Goal: Task Accomplishment & Management: Manage account settings

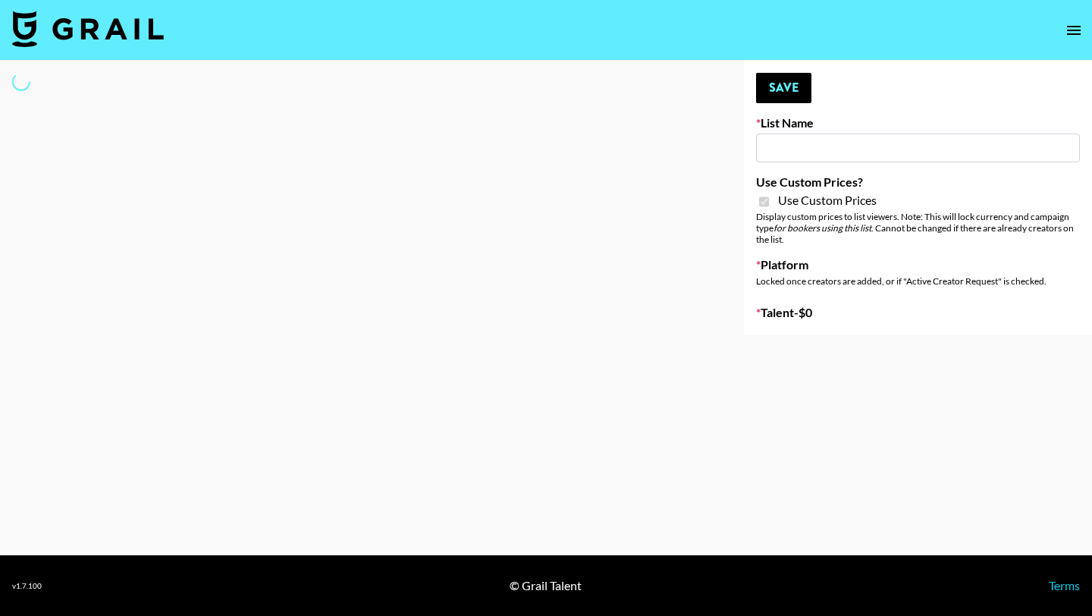
type input "FigMe and MegaMe filters - Airbrush"
checkbox input "true"
select select "Brand"
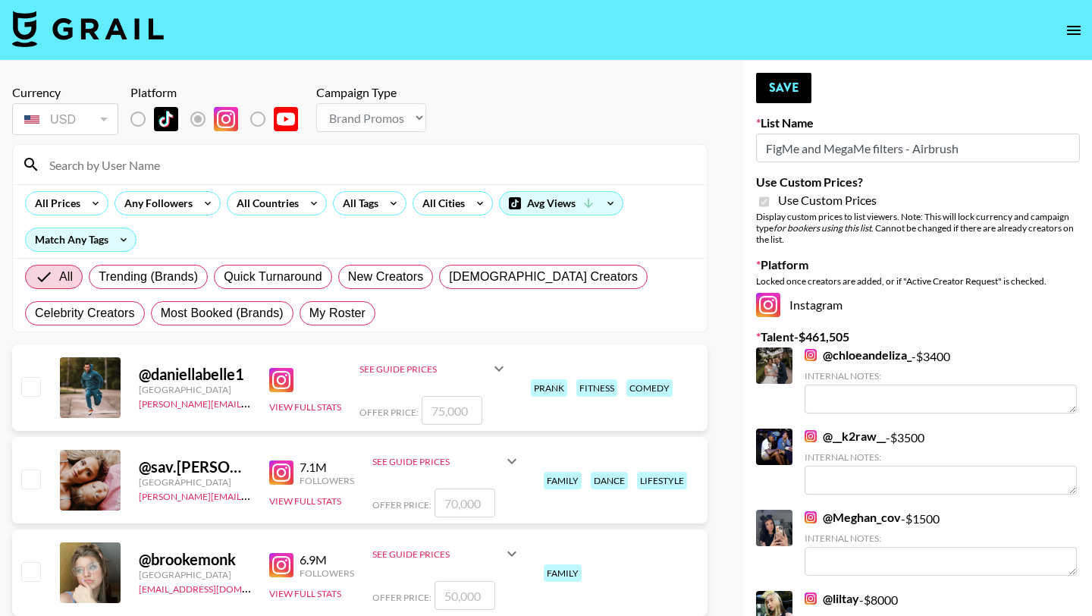
click at [123, 161] on input at bounding box center [369, 164] width 658 height 24
click at [136, 118] on label "List locked to Instagram." at bounding box center [150, 119] width 56 height 32
click at [138, 175] on input at bounding box center [369, 164] width 658 height 24
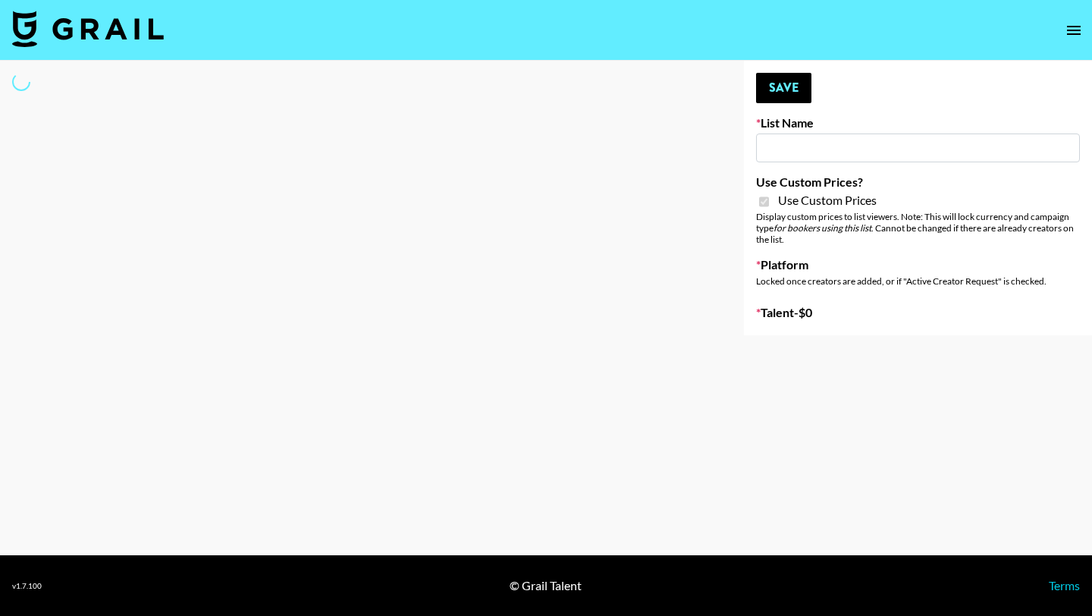
type input "ByHeart (9th Sept)"
checkbox input "true"
select select "Brand"
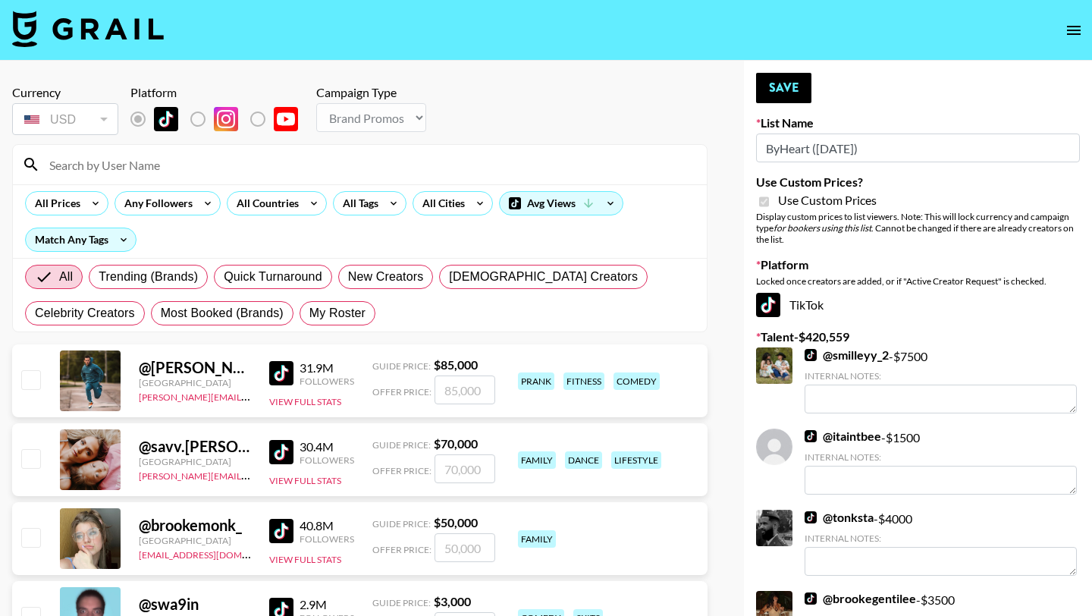
click at [137, 170] on input at bounding box center [369, 164] width 658 height 24
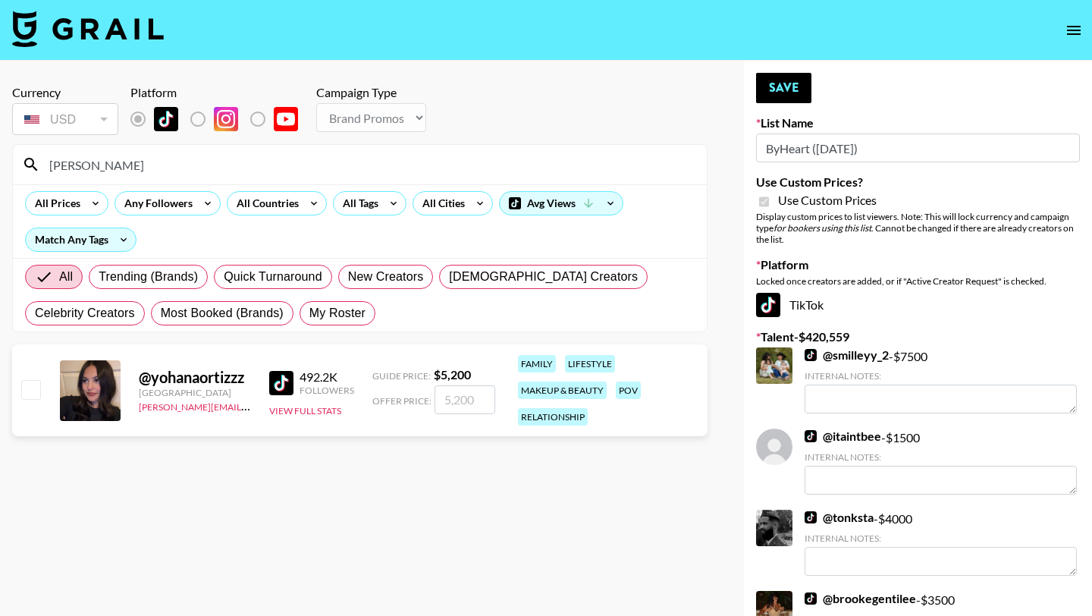
type input "yohana"
click at [22, 390] on input "checkbox" at bounding box center [30, 389] width 18 height 18
checkbox input "true"
type input "5200"
click at [774, 94] on button "Save" at bounding box center [783, 88] width 55 height 30
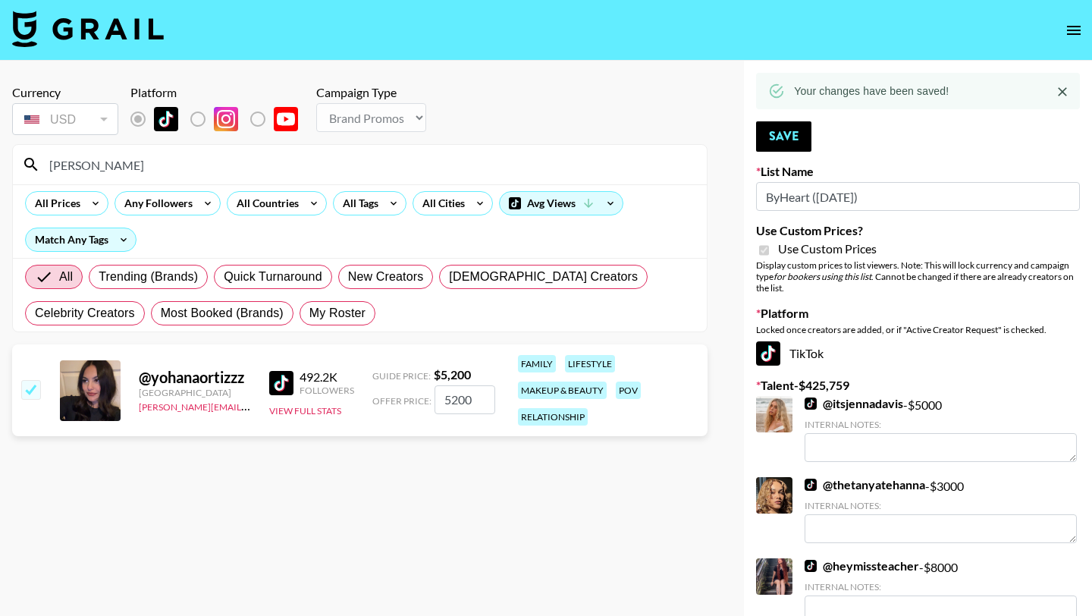
drag, startPoint x: 124, startPoint y: 169, endPoint x: 41, endPoint y: 167, distance: 82.7
click at [41, 167] on input "yohana" at bounding box center [369, 164] width 658 height 24
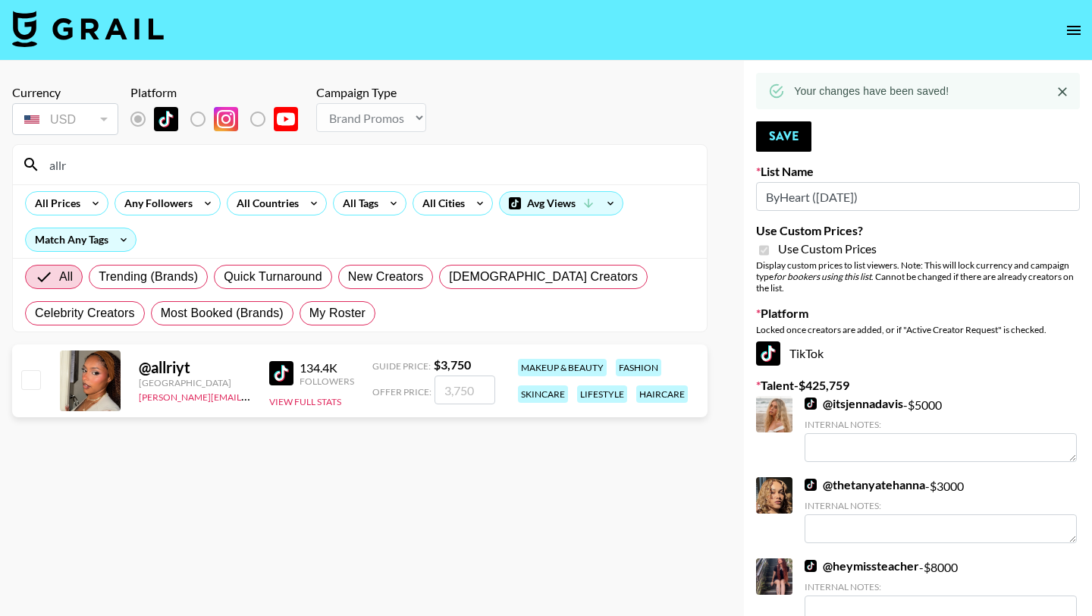
type input "allr"
click at [31, 388] on input "checkbox" at bounding box center [30, 379] width 18 height 18
checkbox input "true"
type input "3750"
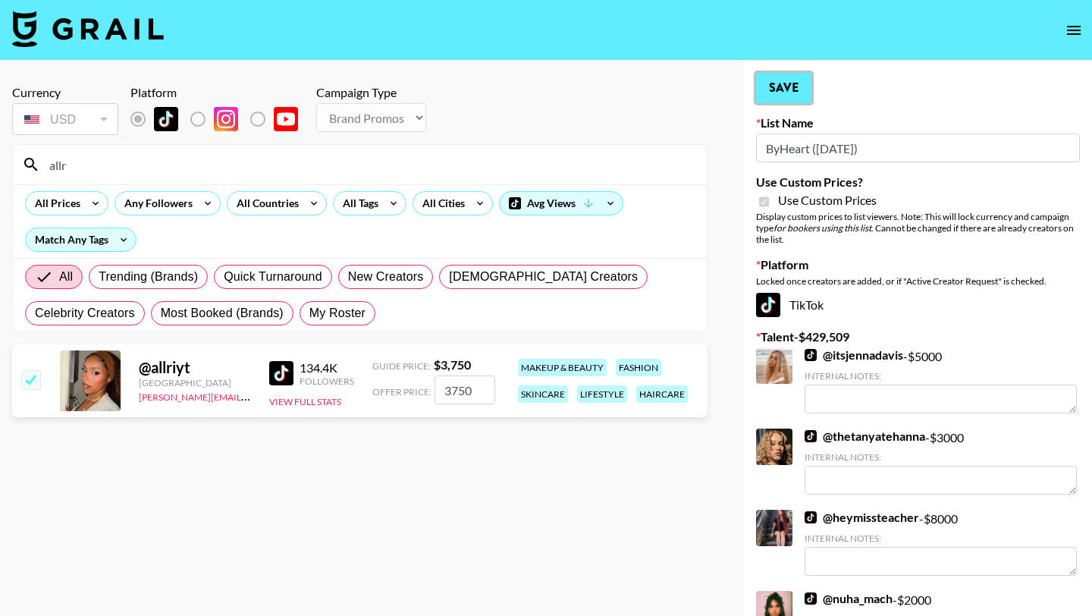
click at [795, 87] on button "Save" at bounding box center [783, 88] width 55 height 30
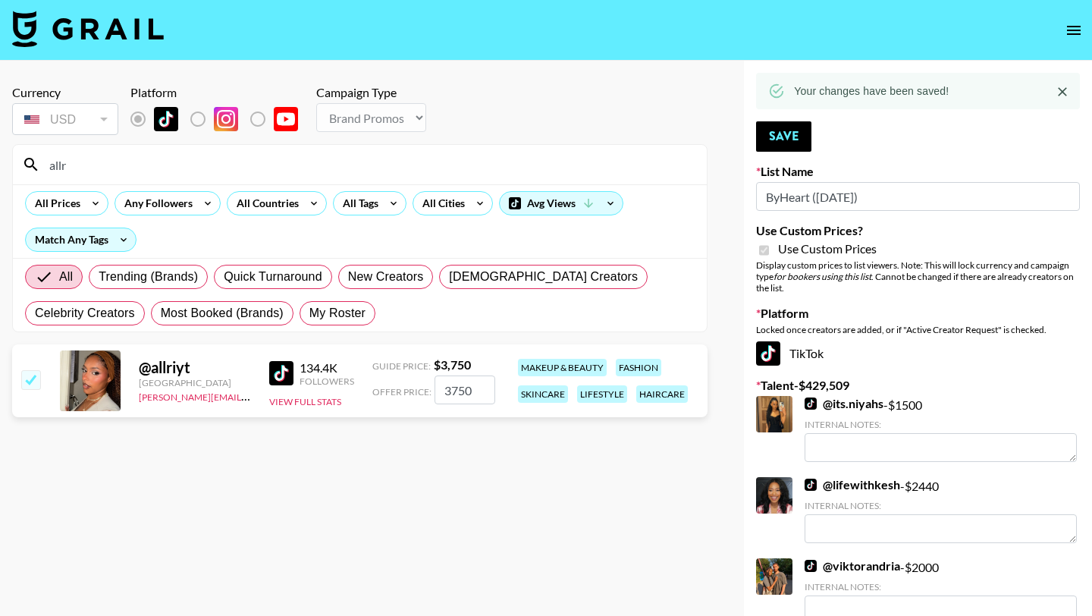
drag, startPoint x: 115, startPoint y: 172, endPoint x: 19, endPoint y: 171, distance: 96.3
click at [19, 171] on div "allr" at bounding box center [360, 164] width 694 height 39
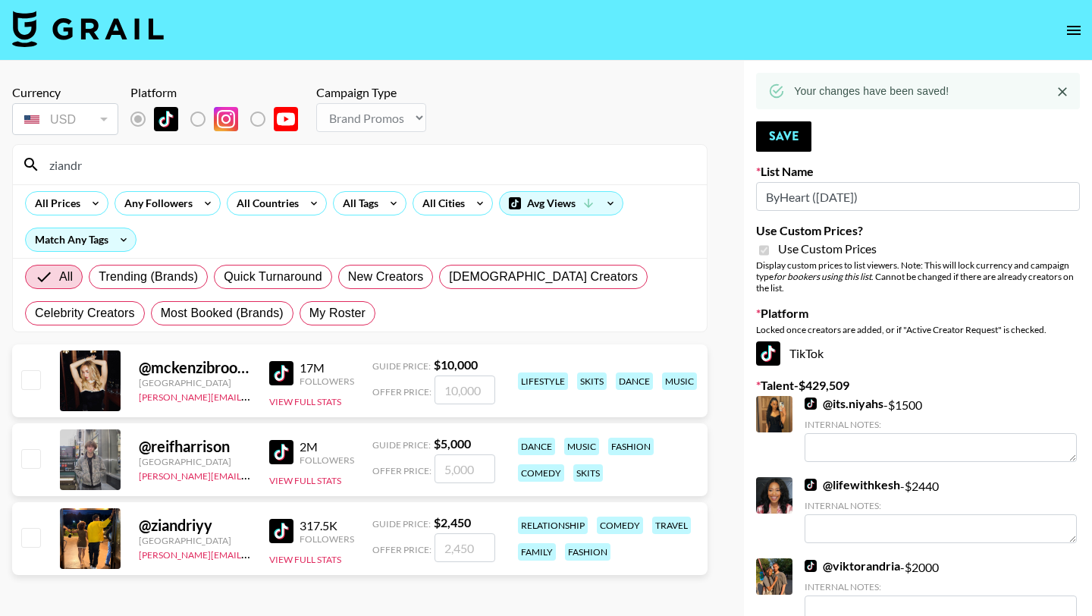
type input "ziandr"
click at [36, 542] on input "checkbox" at bounding box center [30, 537] width 18 height 18
checkbox input "true"
type input "2450"
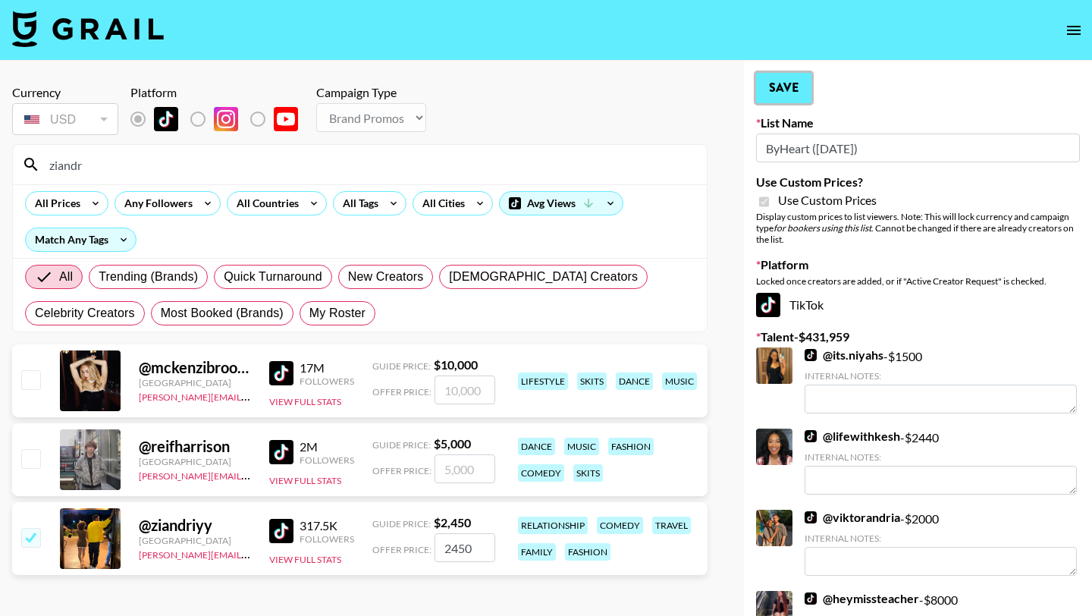
click at [782, 97] on button "Save" at bounding box center [783, 88] width 55 height 30
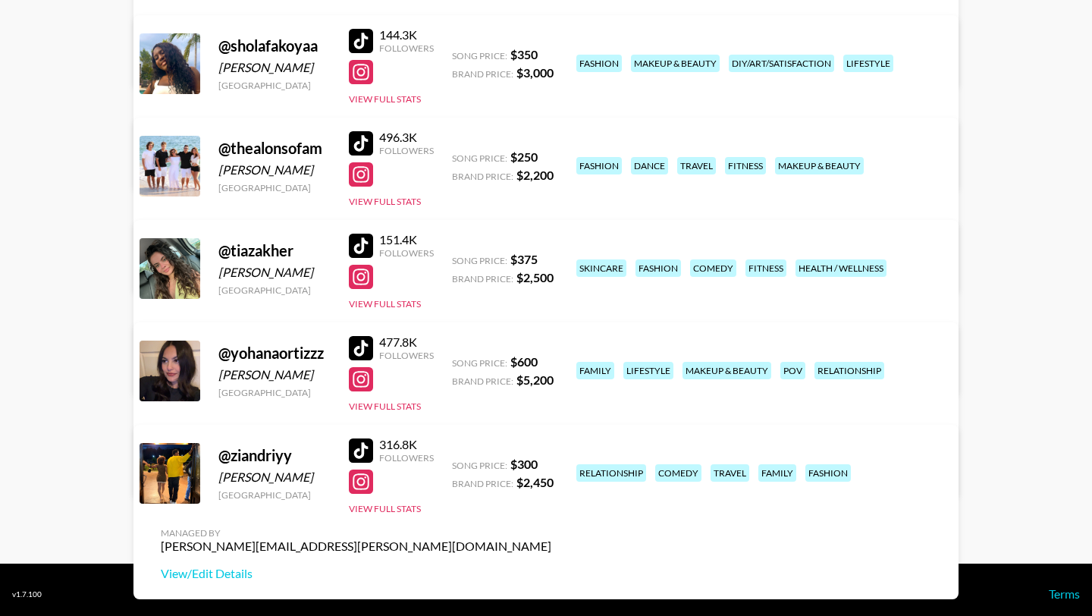
scroll to position [429, 0]
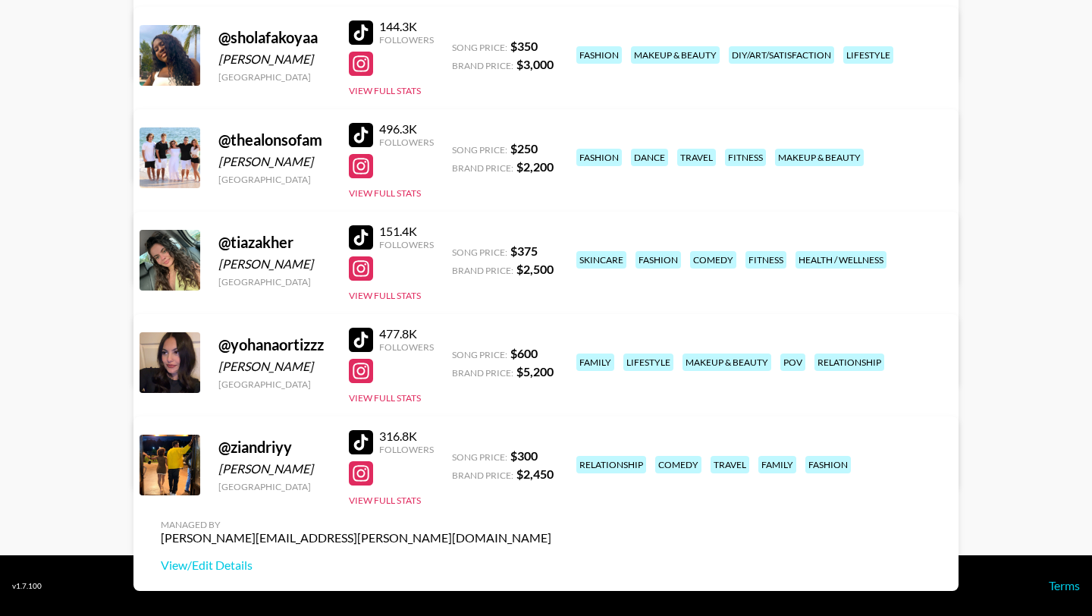
click at [363, 444] on div at bounding box center [361, 442] width 24 height 24
click at [360, 231] on div at bounding box center [361, 237] width 24 height 24
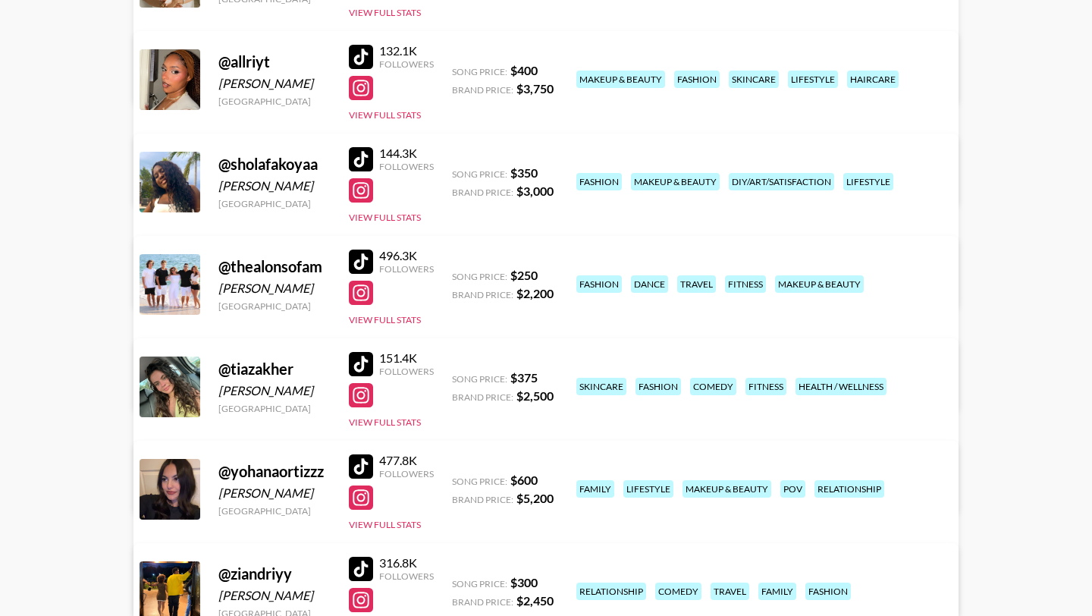
scroll to position [281, 0]
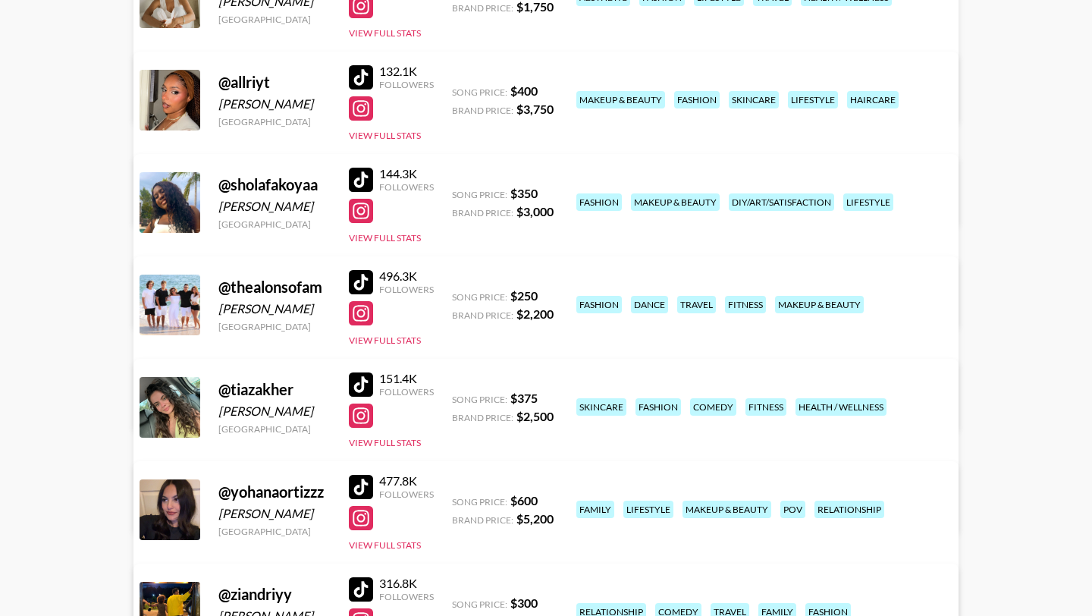
click at [363, 74] on div at bounding box center [361, 77] width 24 height 24
click at [360, 482] on div at bounding box center [361, 487] width 24 height 24
click at [356, 521] on div at bounding box center [361, 518] width 24 height 24
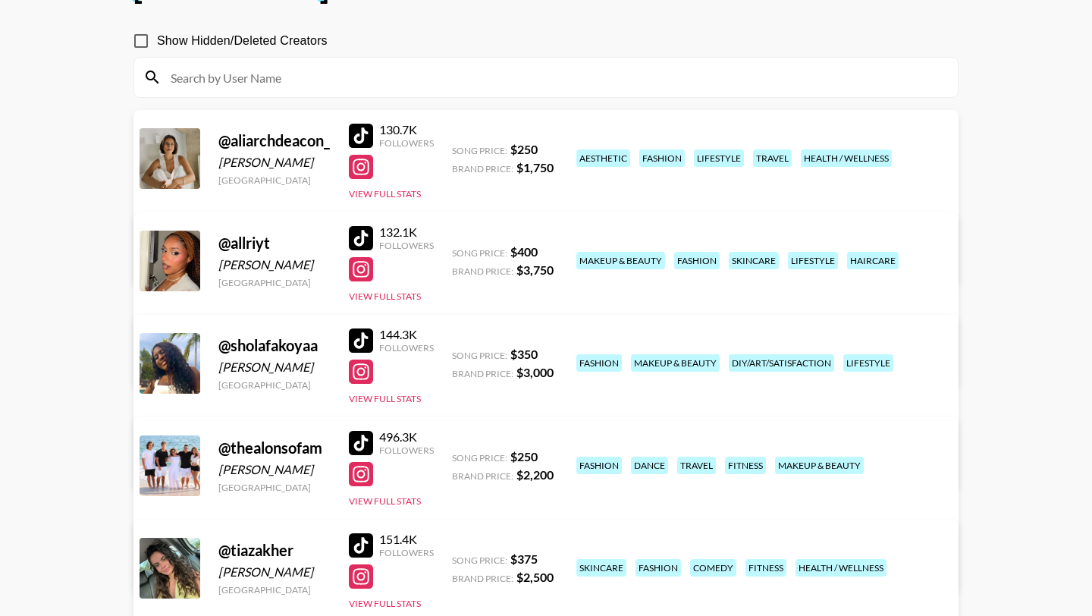
scroll to position [281, 0]
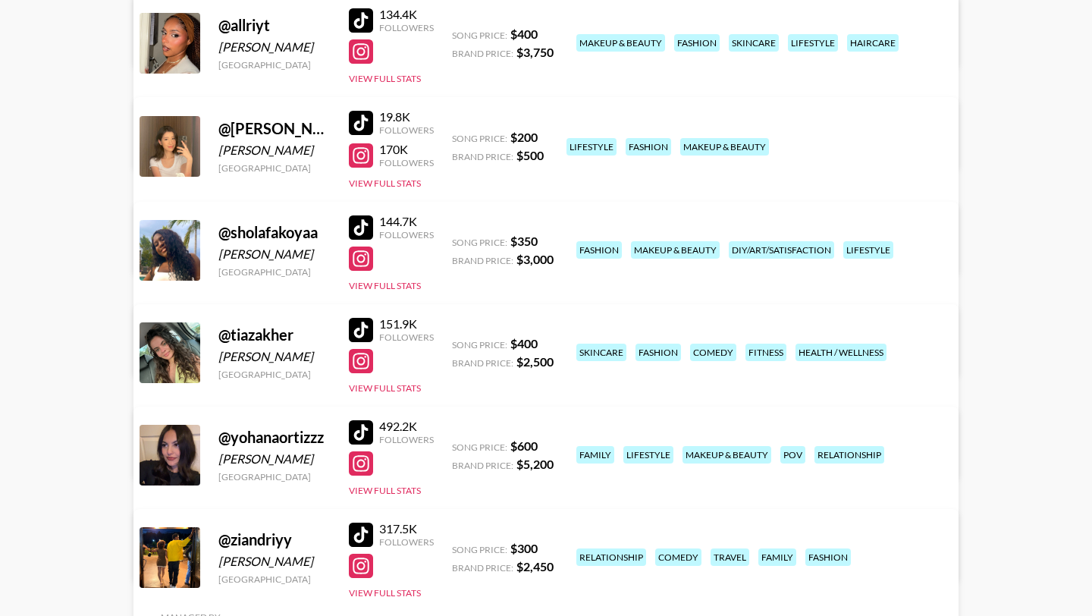
scroll to position [340, 0]
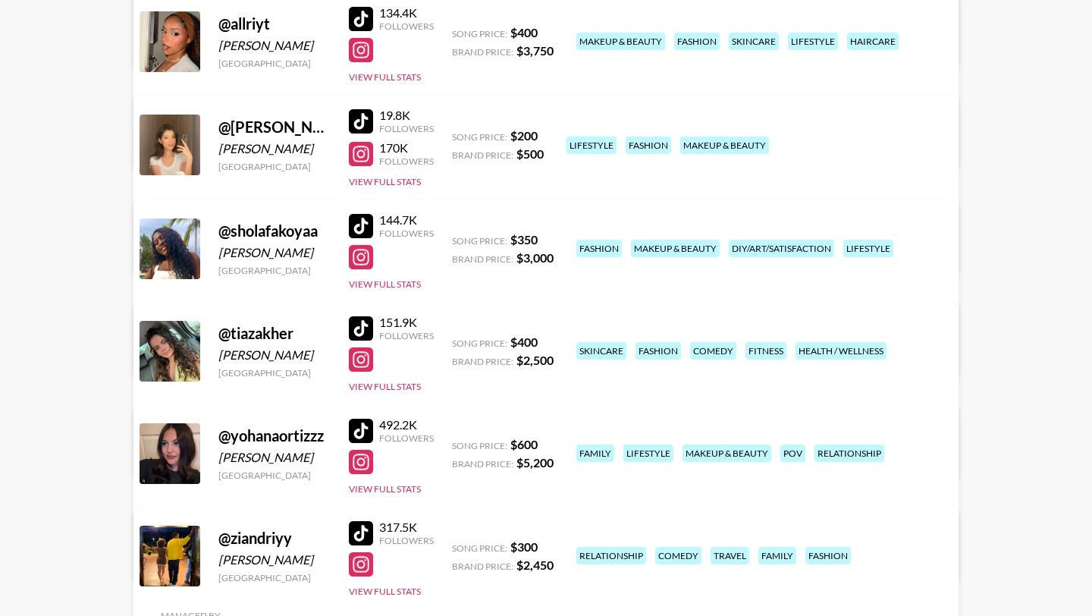
click at [551, 341] on link "View/Edit Details" at bounding box center [356, 348] width 391 height 15
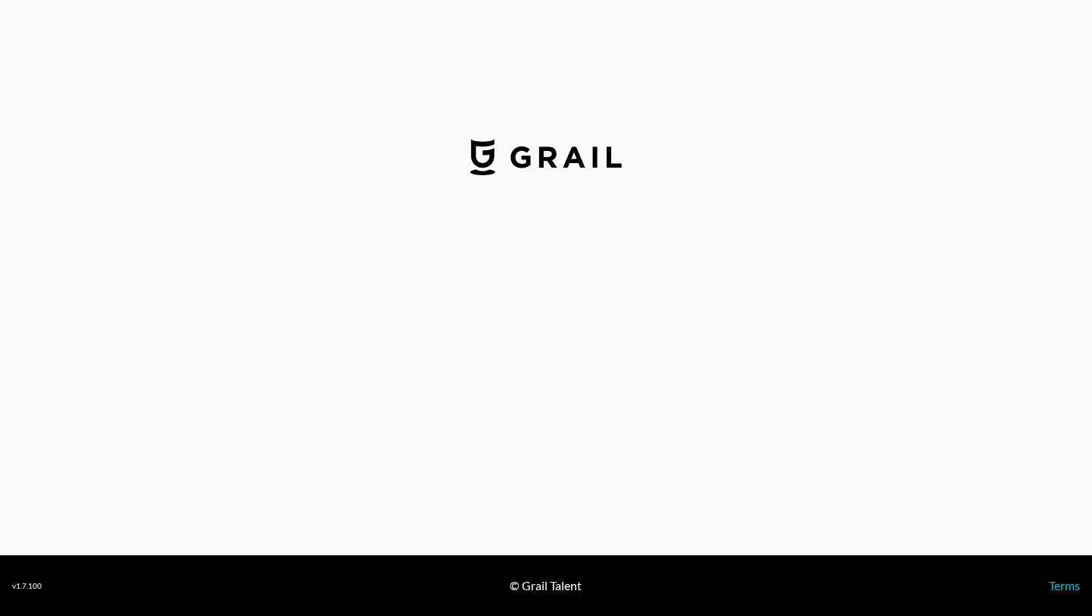
select select "USD"
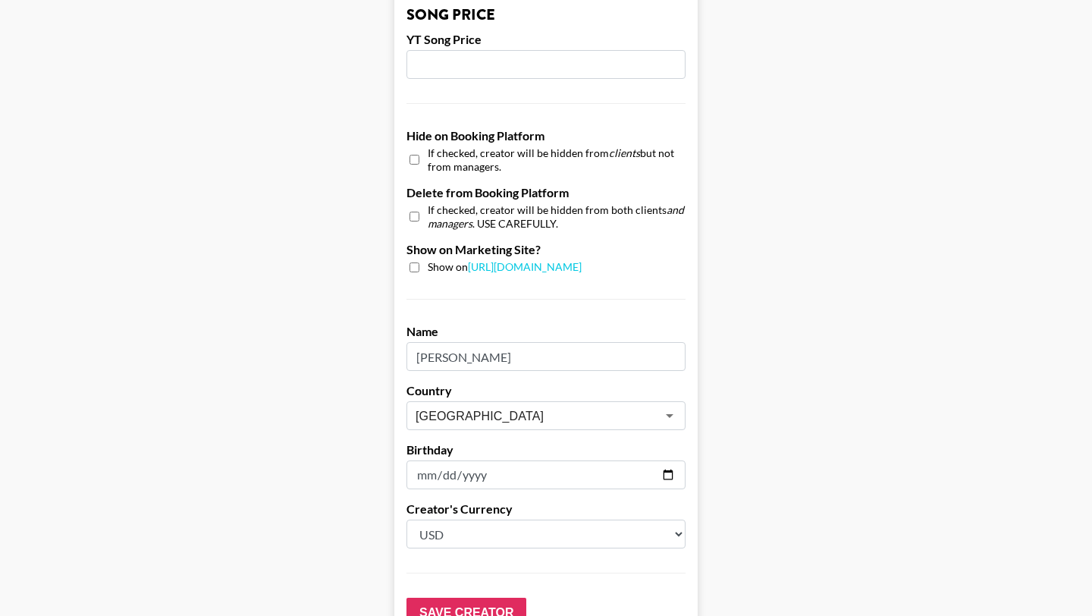
scroll to position [1349, 0]
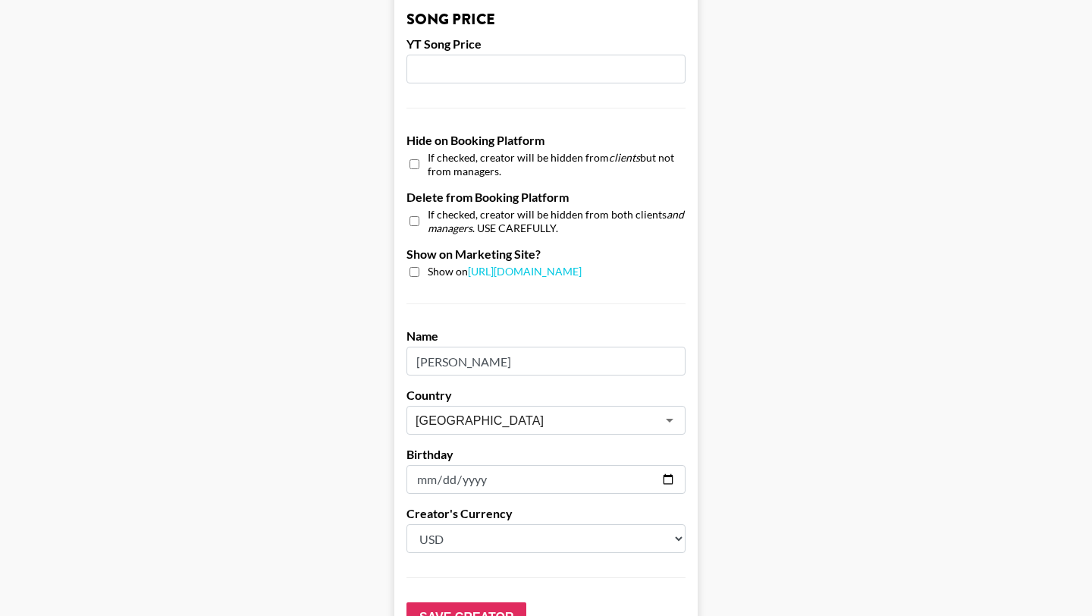
click at [413, 210] on input "checkbox" at bounding box center [415, 221] width 10 height 22
checkbox input "true"
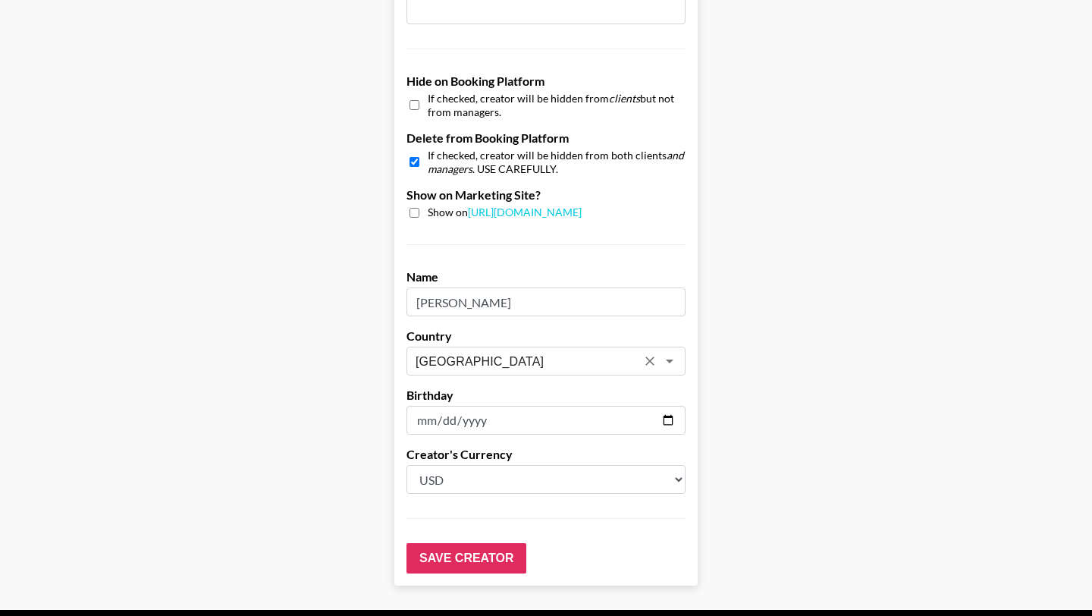
scroll to position [1411, 0]
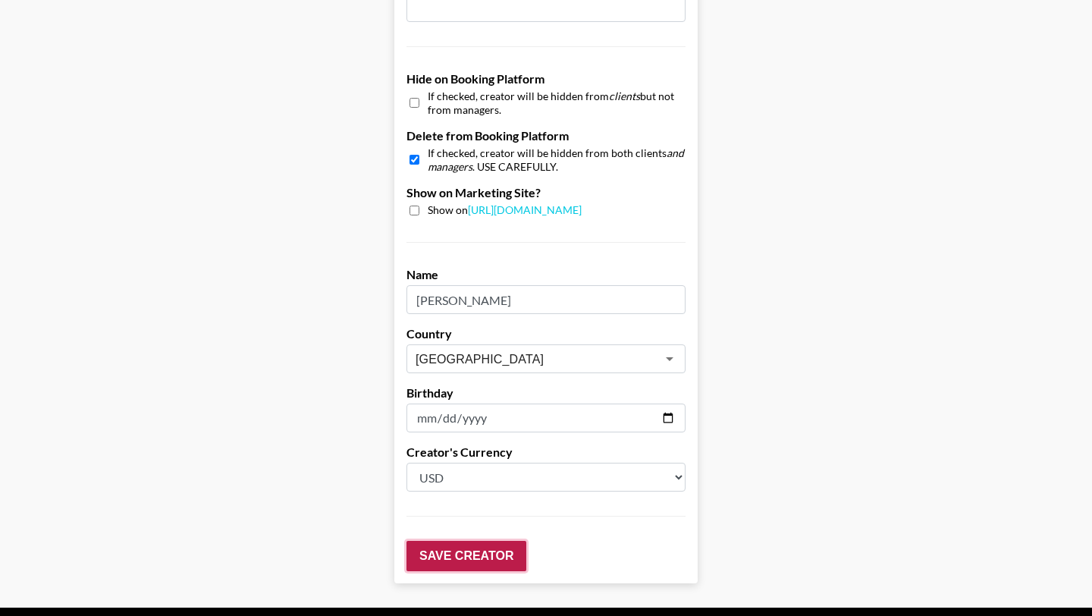
click at [474, 541] on input "Save Creator" at bounding box center [467, 556] width 120 height 30
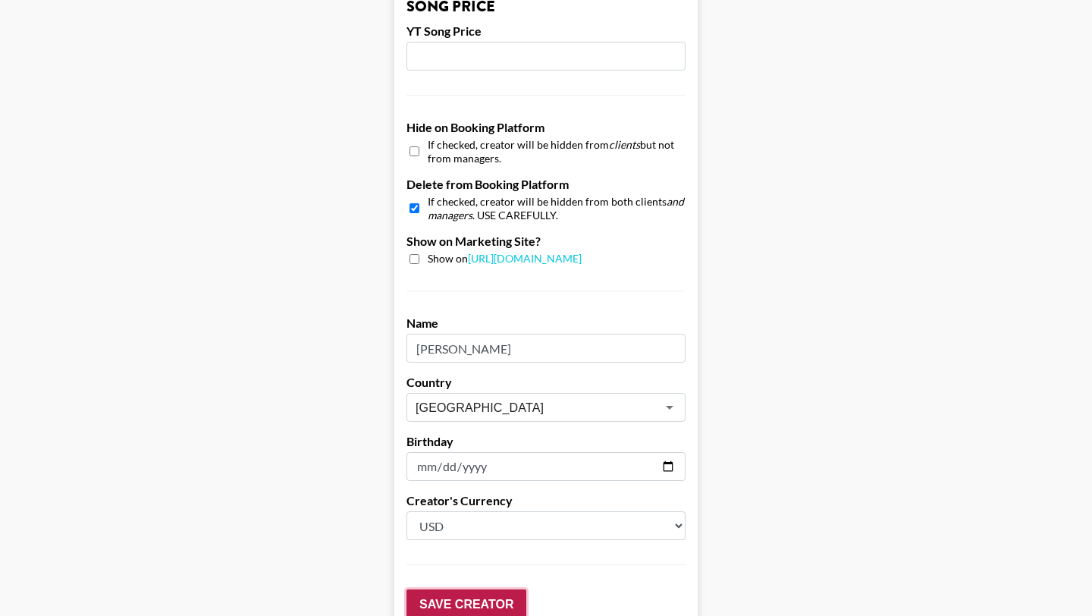
scroll to position [1459, 0]
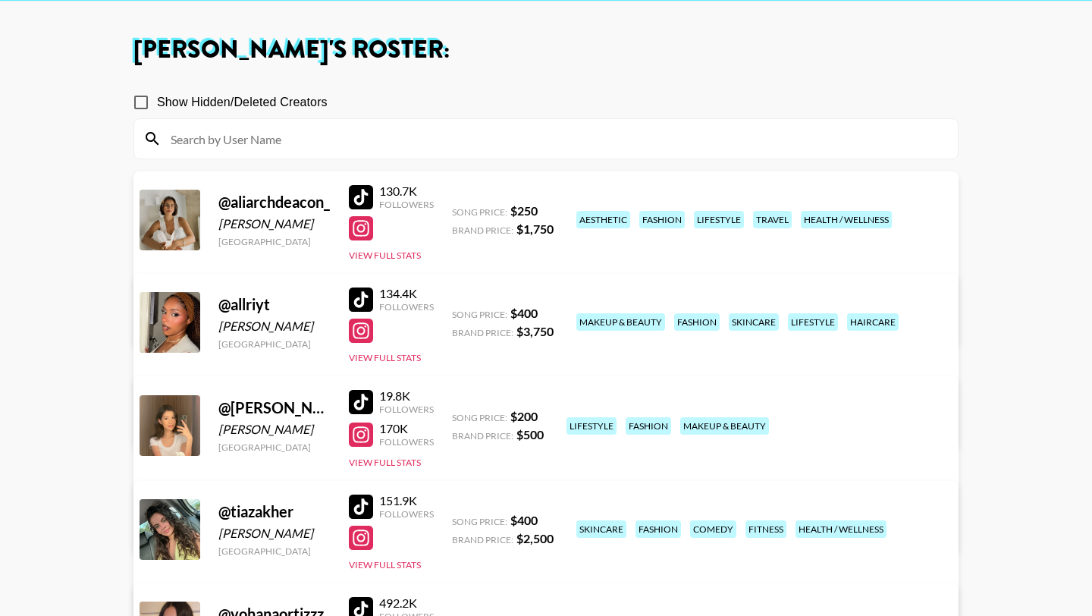
scroll to position [63, 0]
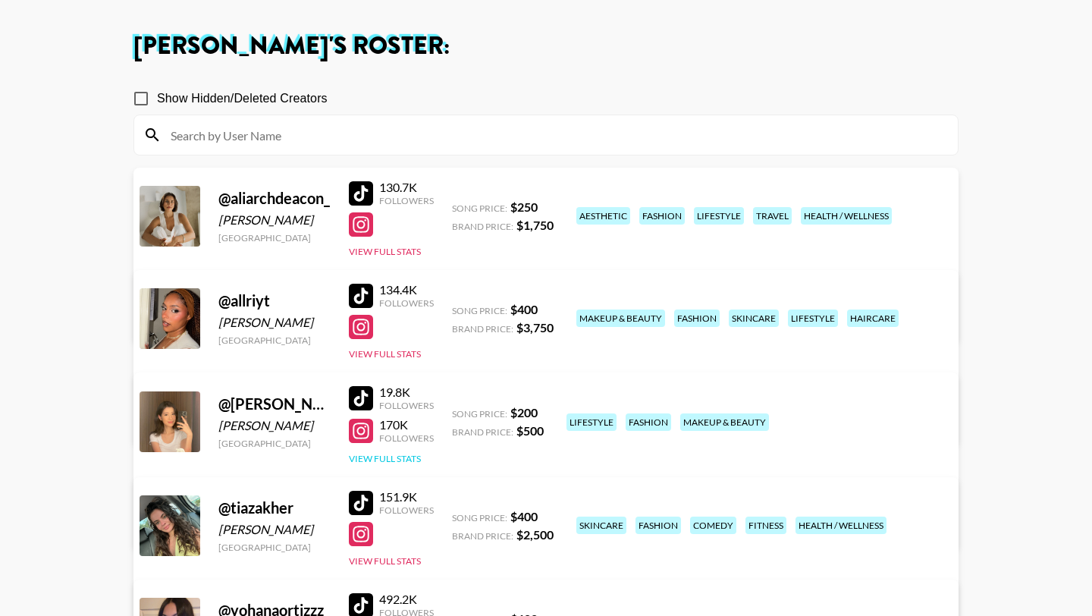
click at [407, 455] on button "View Full Stats" at bounding box center [385, 458] width 72 height 11
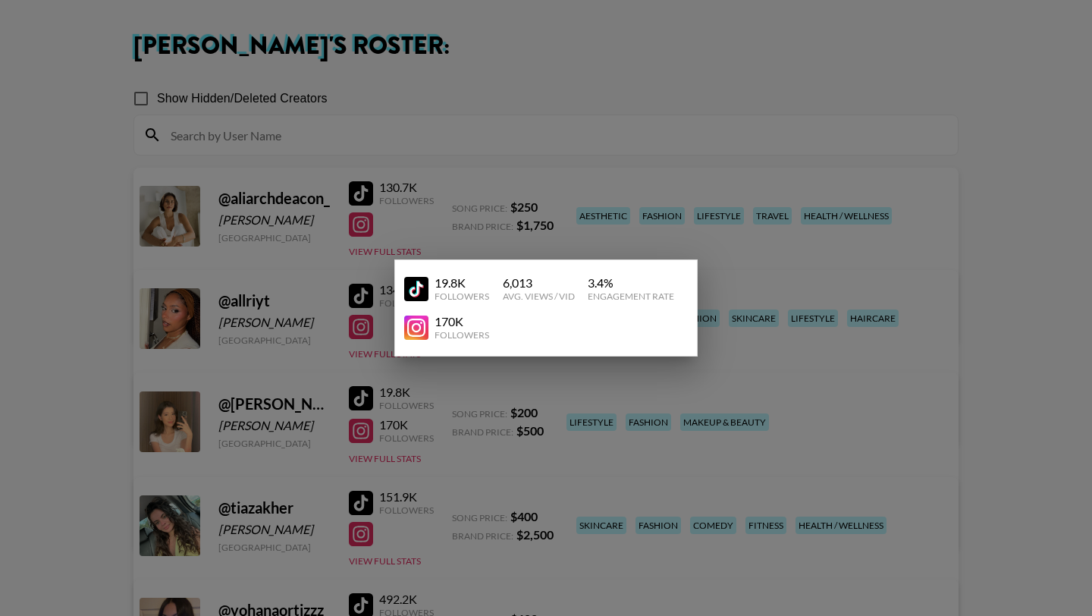
click at [56, 369] on div at bounding box center [546, 308] width 1092 height 616
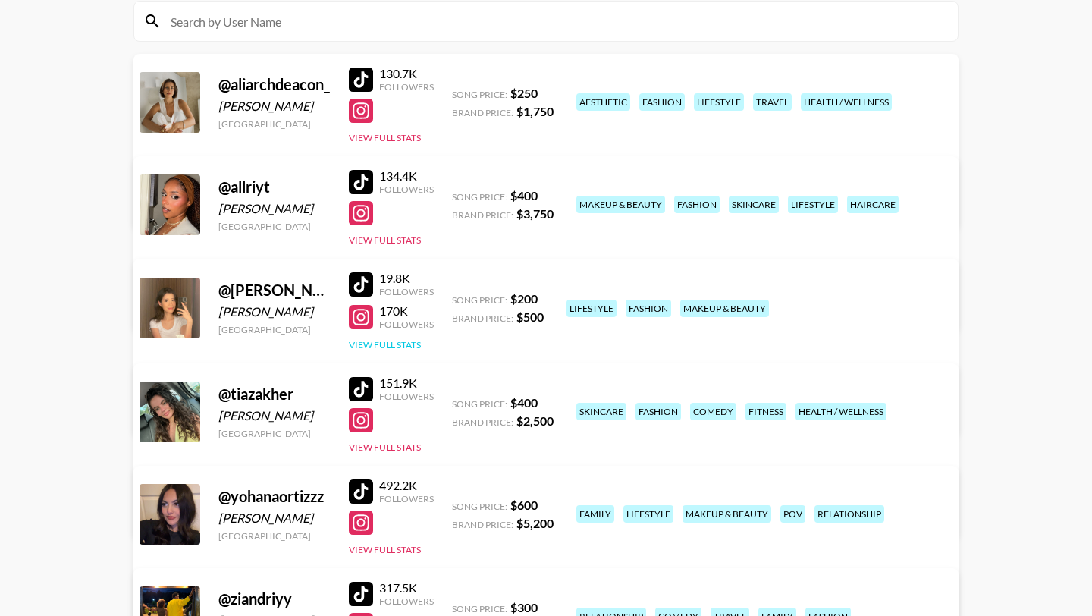
scroll to position [177, 0]
click at [359, 280] on div at bounding box center [361, 284] width 24 height 24
click at [359, 312] on div at bounding box center [361, 316] width 24 height 24
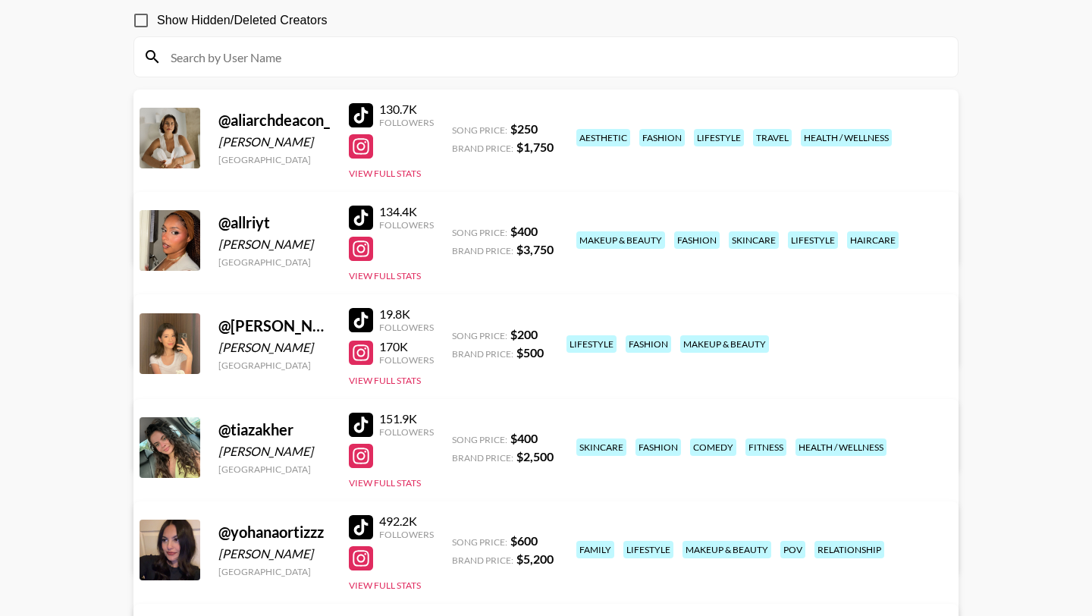
scroll to position [140, 0]
click at [362, 212] on div at bounding box center [361, 218] width 24 height 24
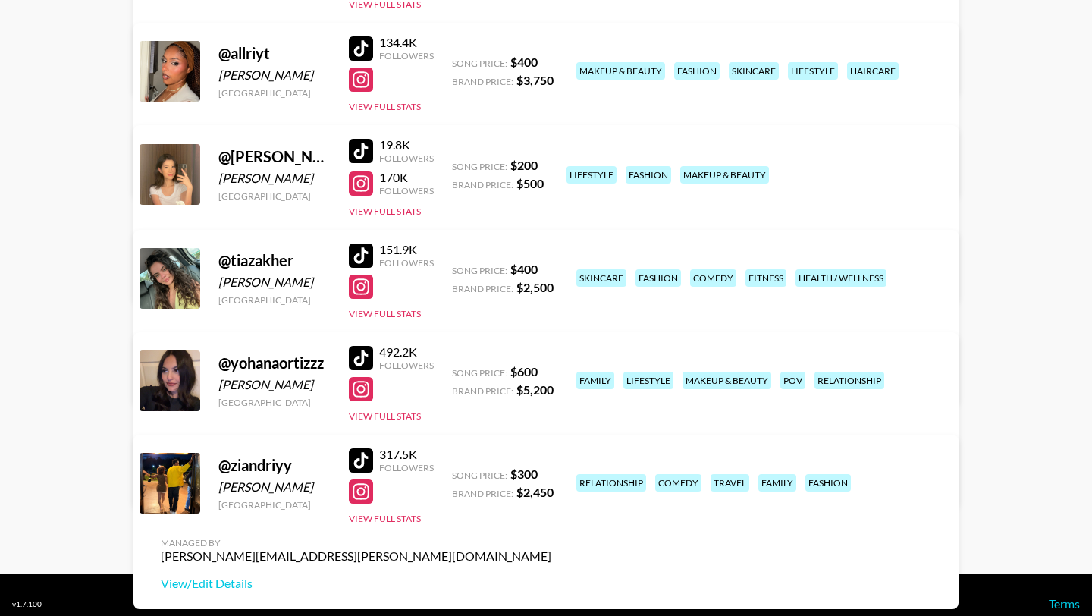
scroll to position [312, 0]
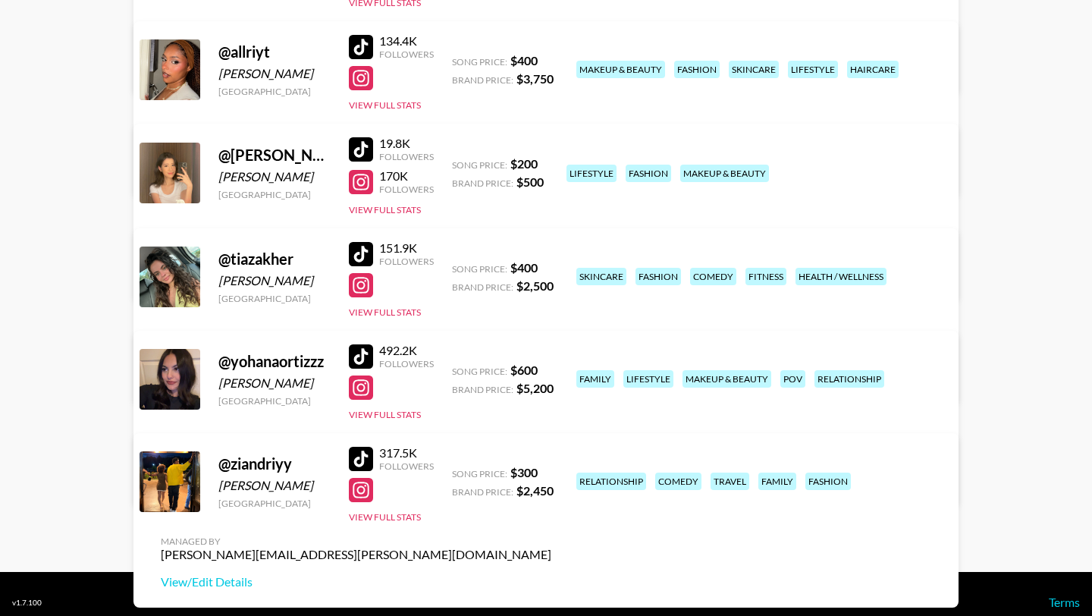
click at [370, 456] on div at bounding box center [361, 459] width 24 height 24
click at [352, 360] on div at bounding box center [361, 356] width 24 height 24
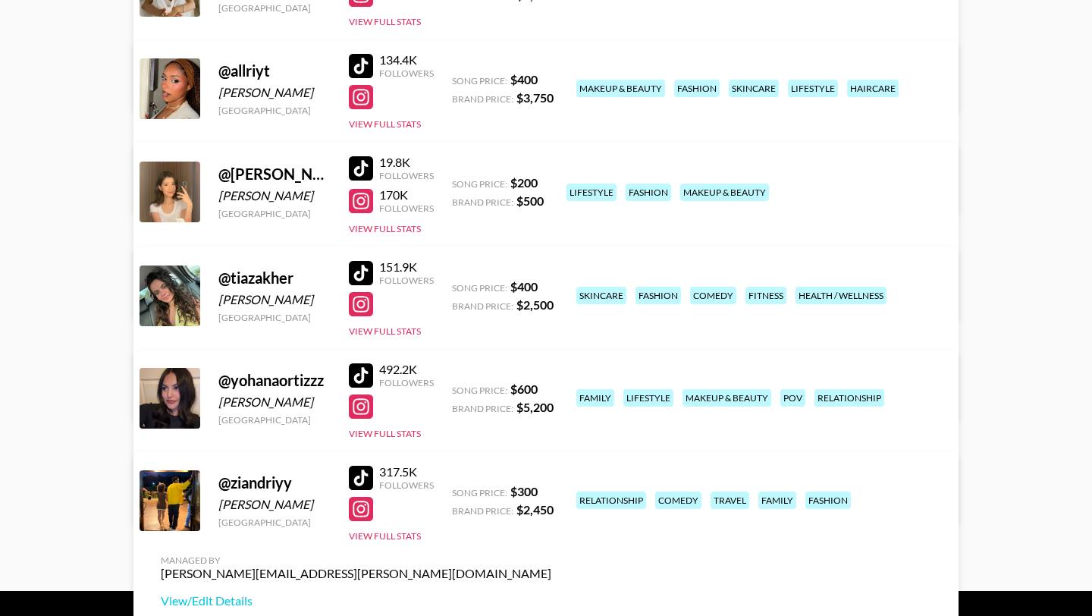
scroll to position [328, 0]
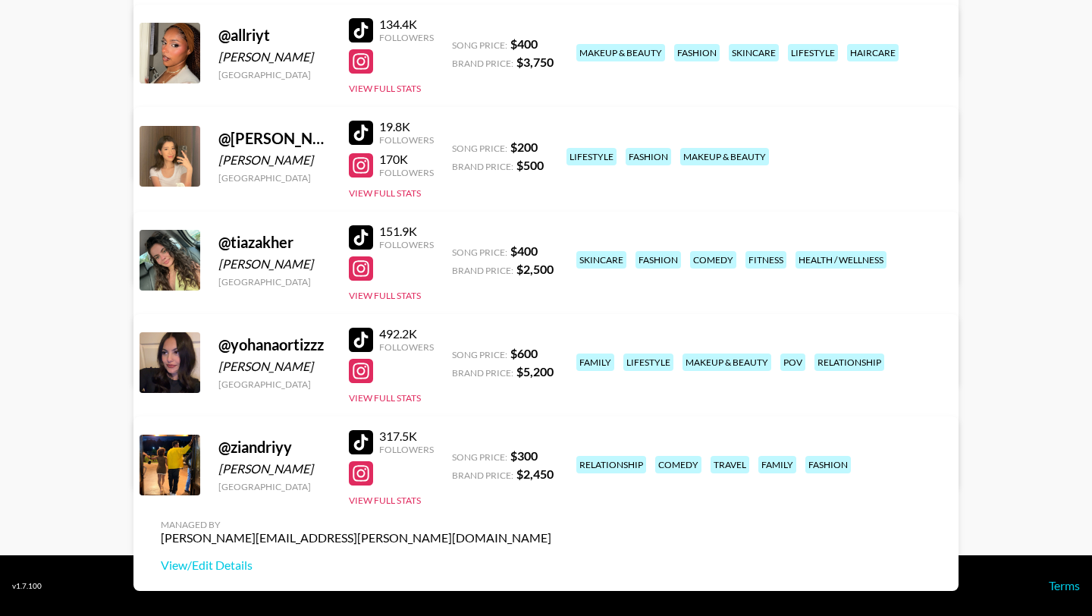
click at [362, 436] on div at bounding box center [361, 442] width 24 height 24
click at [376, 469] on link at bounding box center [364, 473] width 30 height 24
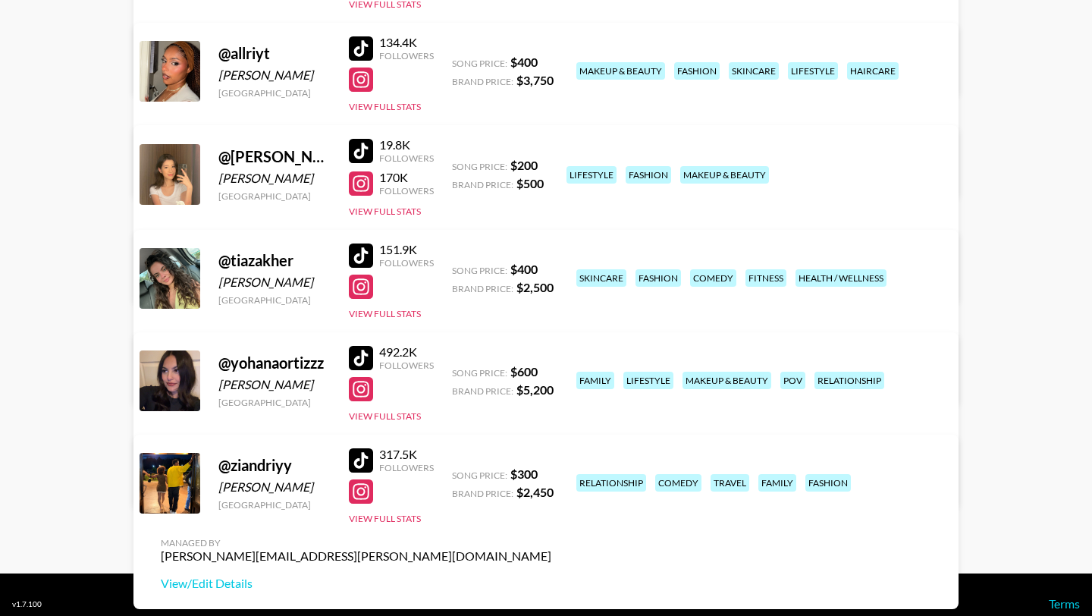
scroll to position [256, 0]
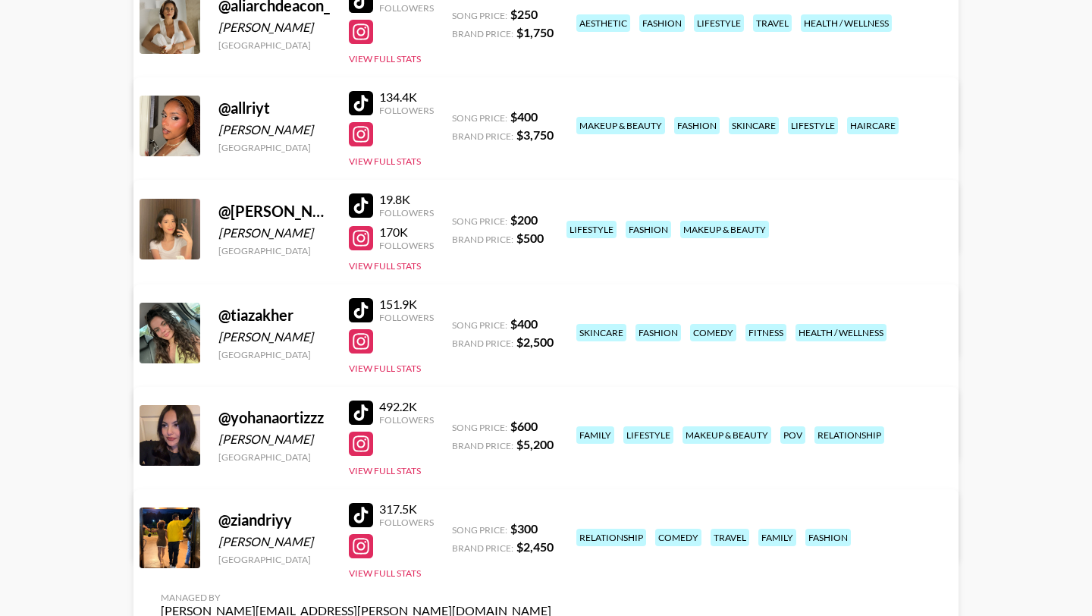
click at [362, 105] on div at bounding box center [361, 103] width 24 height 24
click at [366, 513] on div at bounding box center [361, 515] width 24 height 24
